Goal: Find contact information: Obtain details needed to contact an individual or organization

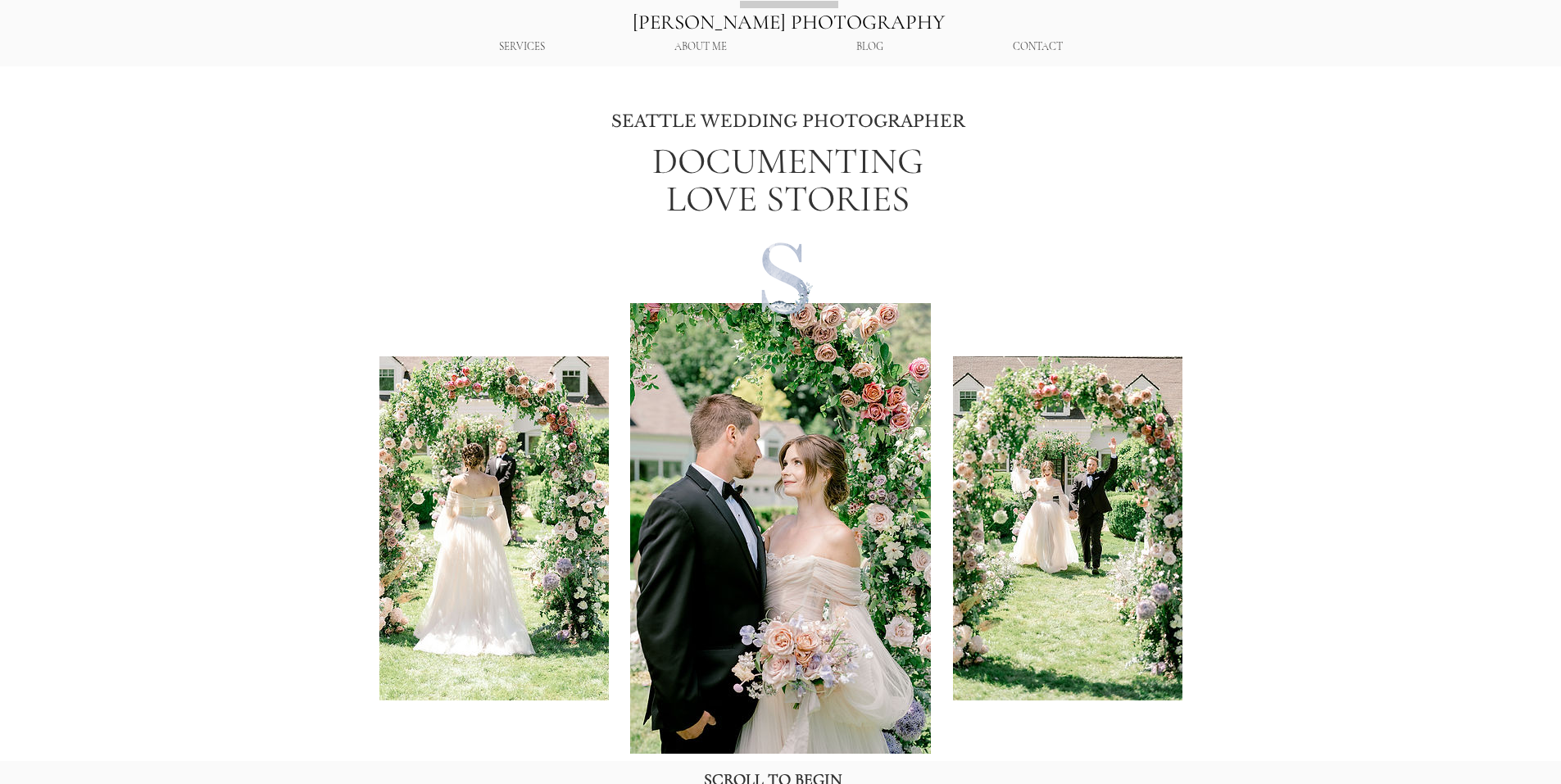
click at [1026, 44] on p "CONTACT" at bounding box center [1037, 47] width 66 height 29
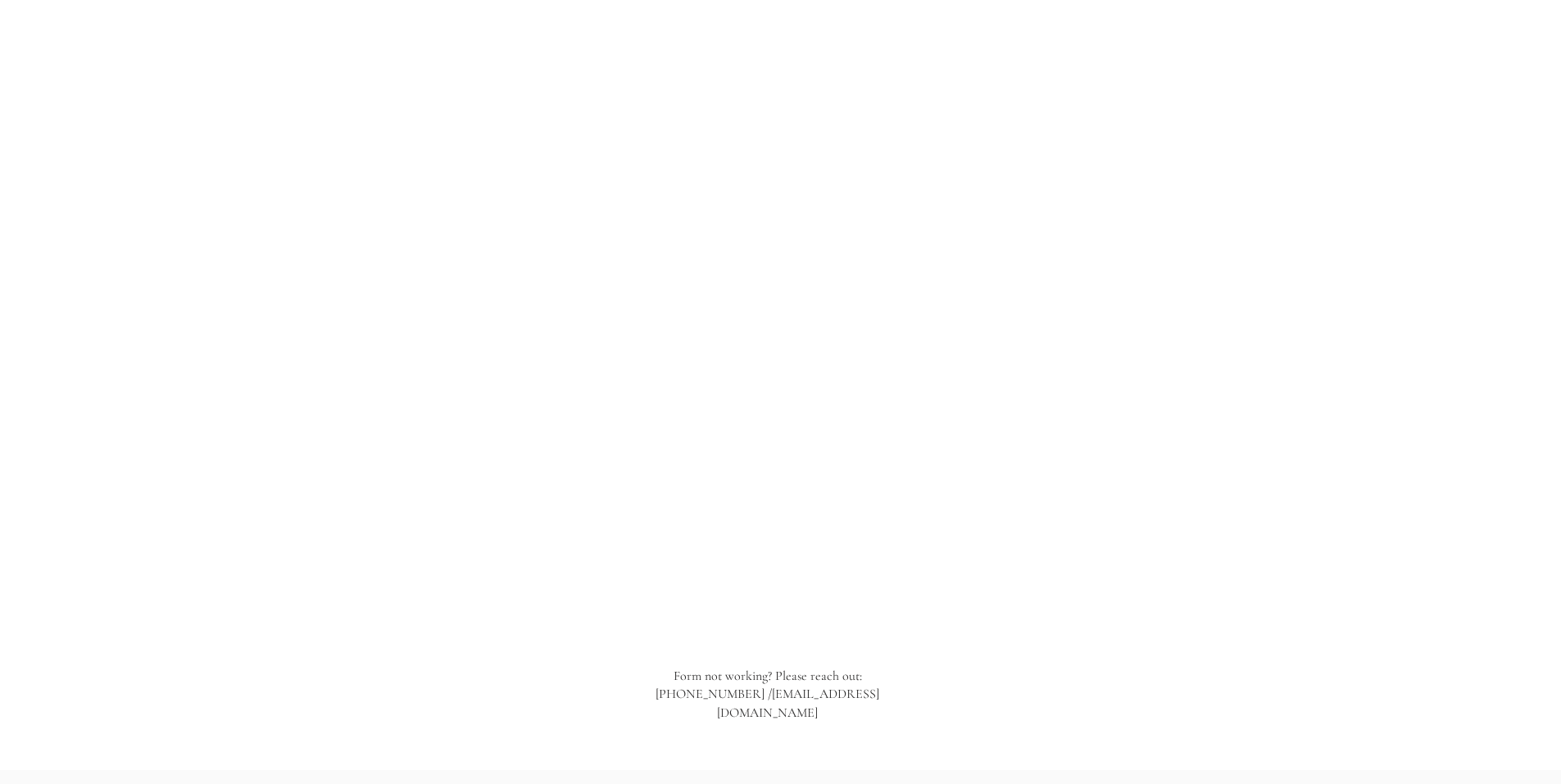
scroll to position [1646, 0]
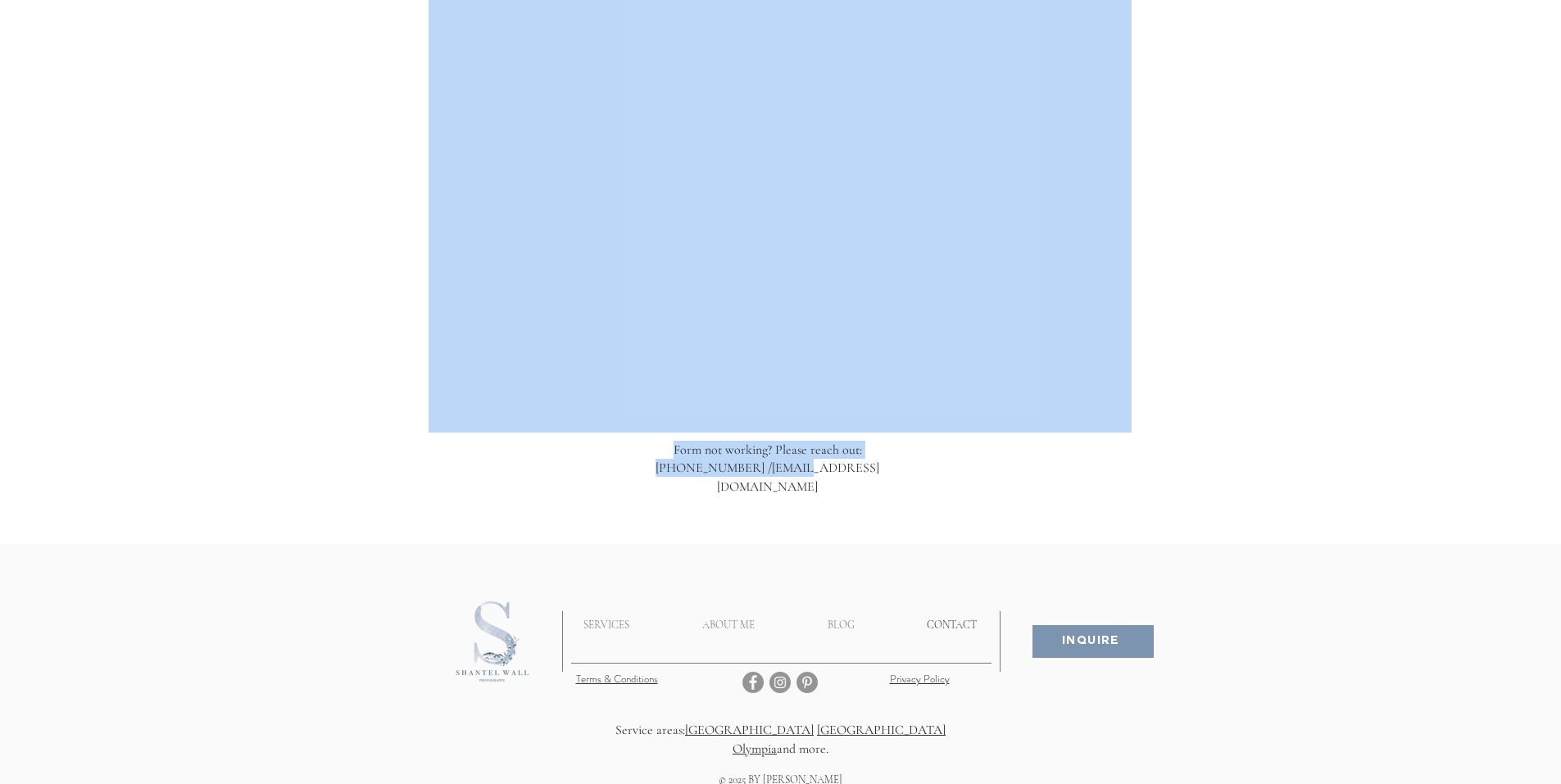
drag, startPoint x: 899, startPoint y: 464, endPoint x: 821, endPoint y: 465, distance: 78.0
drag, startPoint x: 927, startPoint y: 465, endPoint x: 887, endPoint y: 471, distance: 40.4
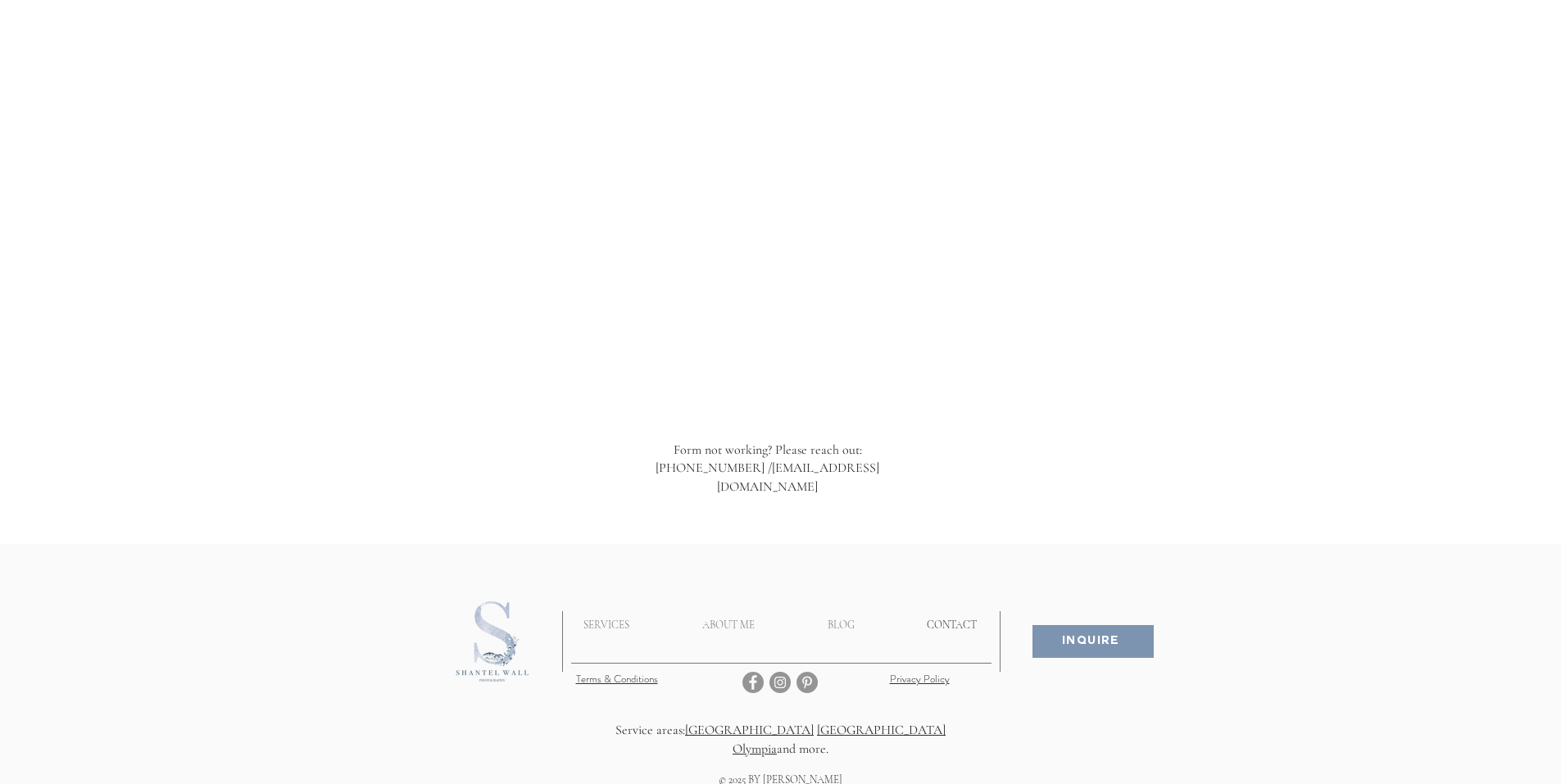
drag, startPoint x: 871, startPoint y: 445, endPoint x: 893, endPoint y: 463, distance: 28.4
click at [893, 463] on div "Form not working? Please reach out: [PHONE_NUMBER] / [EMAIL_ADDRESS][DOMAIN_NAM…" at bounding box center [767, 468] width 254 height 55
copy div "[PHONE_NUMBER] / [EMAIL_ADDRESS][DOMAIN_NAME]"
